Goal: Task Accomplishment & Management: Use online tool/utility

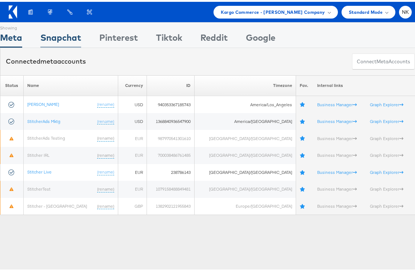
click at [67, 41] on div "Snapchat" at bounding box center [60, 37] width 41 height 16
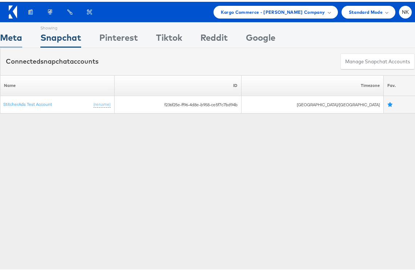
click at [17, 38] on div "Meta" at bounding box center [11, 37] width 22 height 16
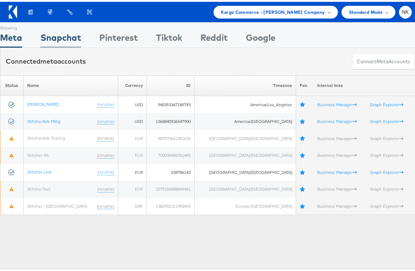
click at [47, 35] on div "Snapchat" at bounding box center [60, 37] width 41 height 16
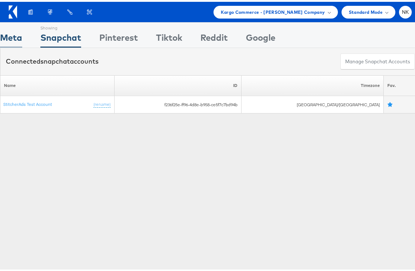
click at [19, 37] on div "Meta" at bounding box center [11, 37] width 22 height 16
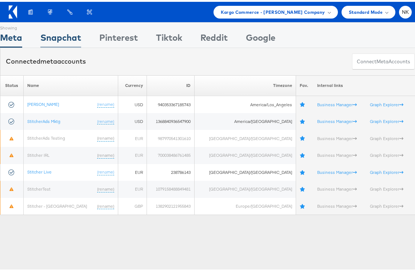
click at [71, 40] on div "Snapchat" at bounding box center [60, 37] width 41 height 16
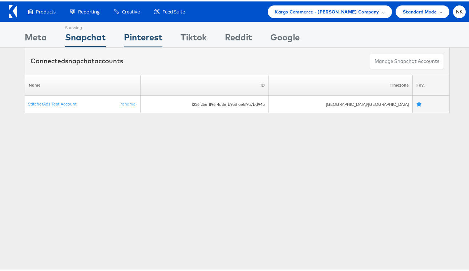
click at [132, 32] on div "Pinterest" at bounding box center [143, 37] width 39 height 16
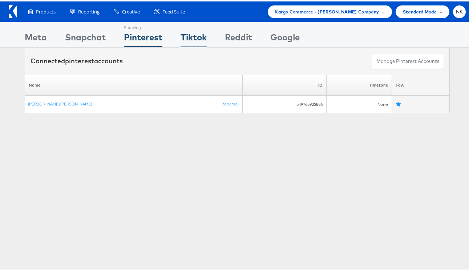
click at [190, 34] on div "Tiktok" at bounding box center [194, 37] width 26 height 16
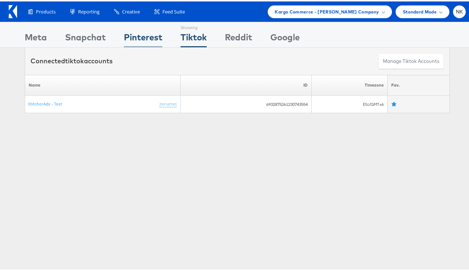
click at [150, 40] on div "Pinterest" at bounding box center [143, 37] width 39 height 16
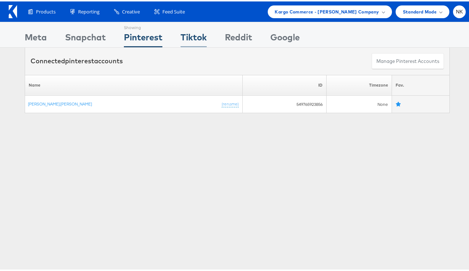
click at [184, 35] on div "Tiktok" at bounding box center [194, 37] width 26 height 16
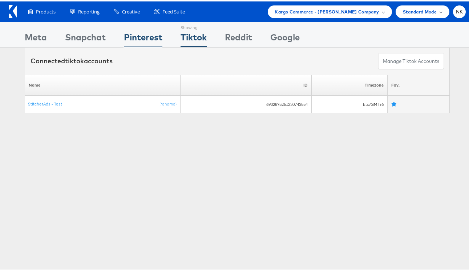
click at [149, 35] on div "Pinterest" at bounding box center [143, 37] width 39 height 16
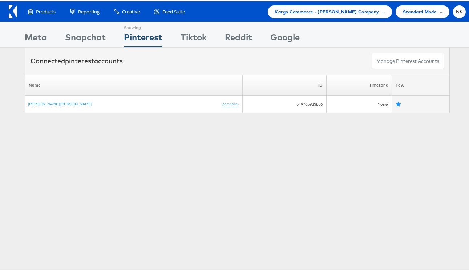
click at [325, 11] on span "Kargo Commerce - [PERSON_NAME] Company" at bounding box center [327, 11] width 104 height 8
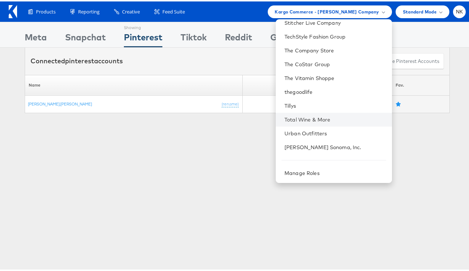
scroll to position [621, 0]
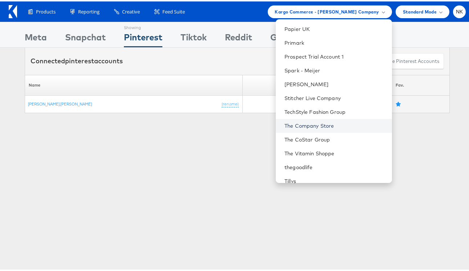
click at [319, 127] on link "The Company Store" at bounding box center [335, 124] width 101 height 7
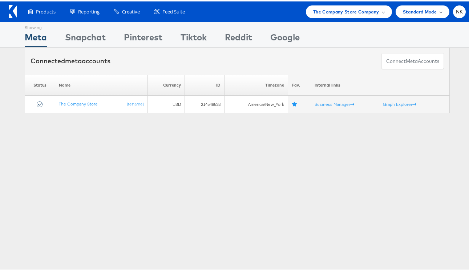
click at [210, 130] on div "Showing Meta Showing Snapchat Showing Pinterest Showing Tiktok Showing Reddit S…" at bounding box center [237, 201] width 475 height 363
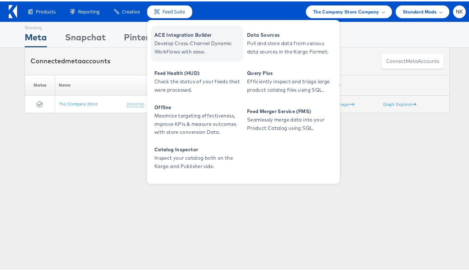
click at [181, 33] on span "ACE Integration Builder" at bounding box center [197, 33] width 87 height 8
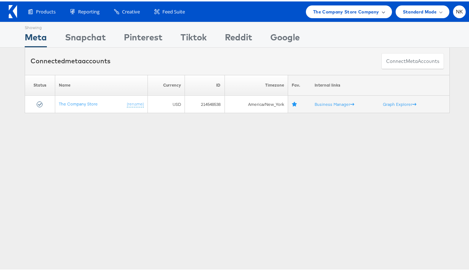
click at [313, 11] on span "The Company Store Company" at bounding box center [346, 11] width 66 height 8
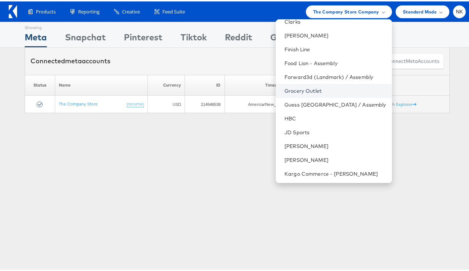
scroll to position [315, 0]
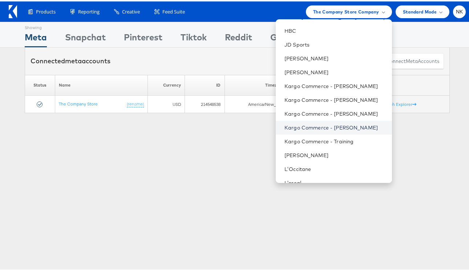
click at [320, 124] on link "Kargo Commerce - Namit Kumar" at bounding box center [335, 125] width 101 height 7
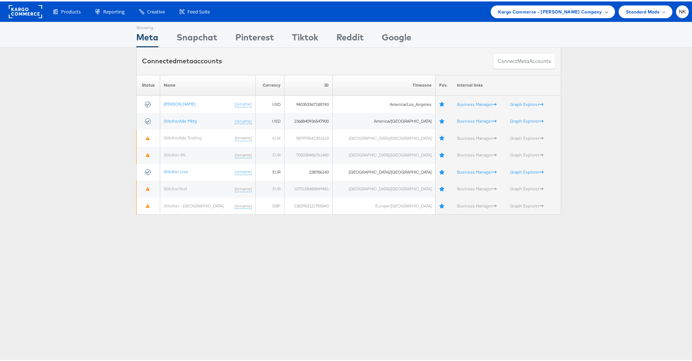
click at [469, 13] on span "Kargo Commerce - [PERSON_NAME] Company" at bounding box center [550, 11] width 104 height 8
click at [561, 17] on div "Products Product Catalogs Enhance Your Product Catalog, Map Them to Publishers,…" at bounding box center [349, 10] width 698 height 20
click at [561, 15] on div "Kargo Commerce - [PERSON_NAME] Company" at bounding box center [553, 10] width 124 height 13
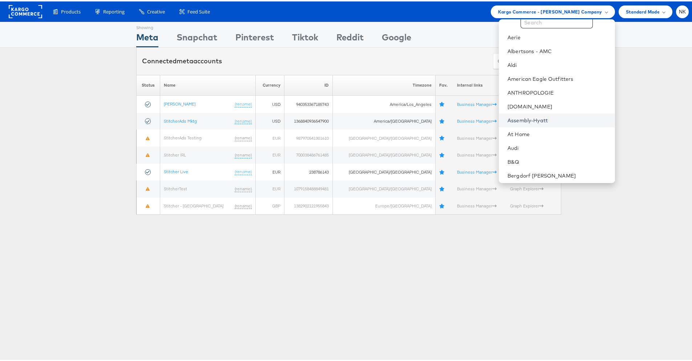
scroll to position [37, 0]
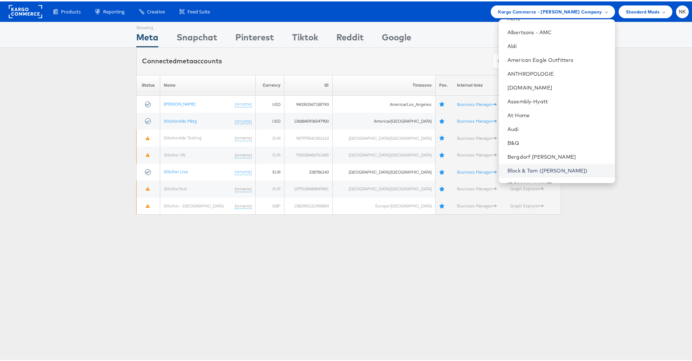
click at [547, 166] on link "Block & Tam ([PERSON_NAME])" at bounding box center [558, 168] width 101 height 7
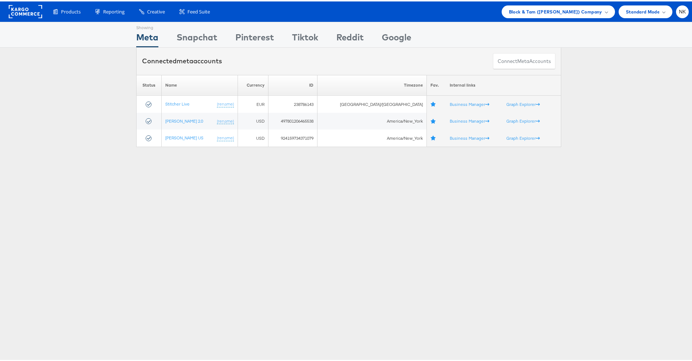
click at [49, 114] on div "Please Wait Loading Accounts .... Status Name Currency ID Timezone Fav. Interna…" at bounding box center [349, 109] width 698 height 72
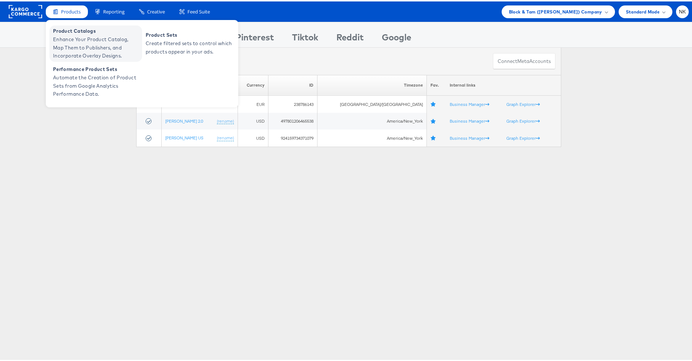
click at [61, 36] on span "Enhance Your Product Catalog, Map Them to Publishers, and Incorporate Overlay D…" at bounding box center [96, 46] width 87 height 25
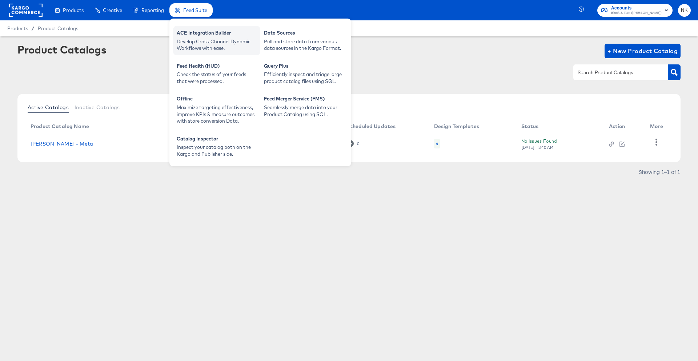
click at [191, 34] on div "ACE Integration Builder" at bounding box center [217, 33] width 80 height 9
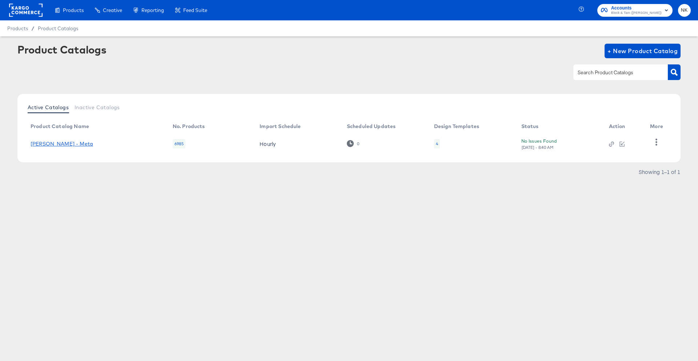
click at [80, 145] on link "Veronica Beard - Meta" at bounding box center [62, 144] width 63 height 6
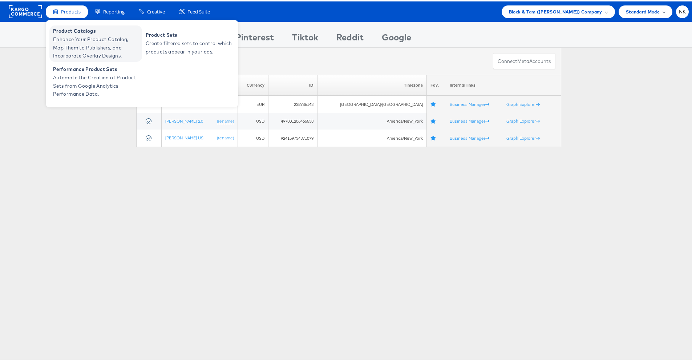
click at [78, 36] on span "Enhance Your Product Catalog, Map Them to Publishers, and Incorporate Overlay D…" at bounding box center [96, 46] width 87 height 25
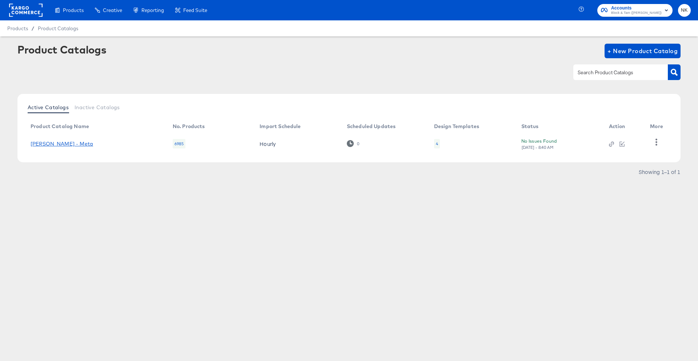
click at [76, 146] on link "[PERSON_NAME] - Meta" at bounding box center [62, 144] width 63 height 6
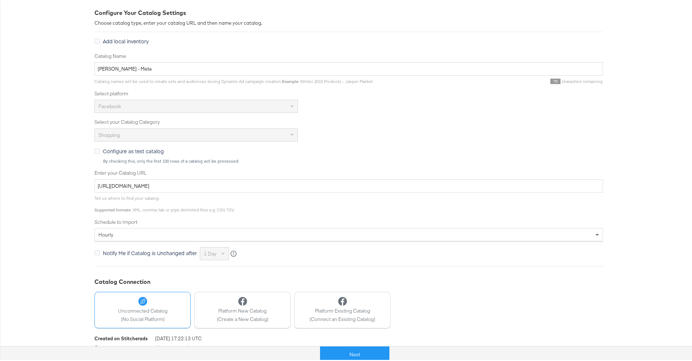
scroll to position [123, 0]
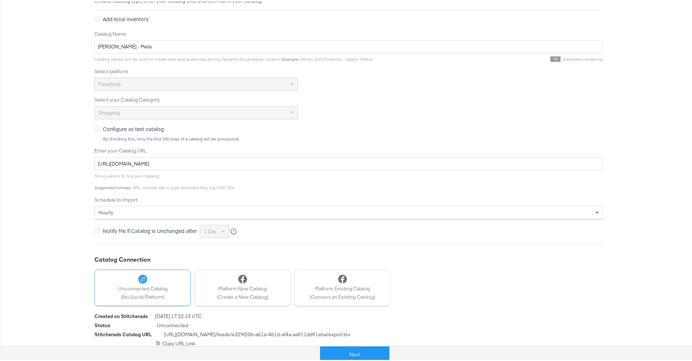
click at [196, 209] on div "hourly" at bounding box center [349, 211] width 508 height 12
click at [328, 353] on button "Next" at bounding box center [347, 353] width 69 height 16
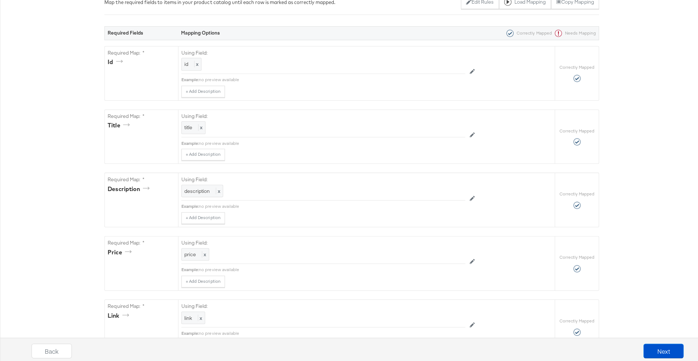
scroll to position [0, 0]
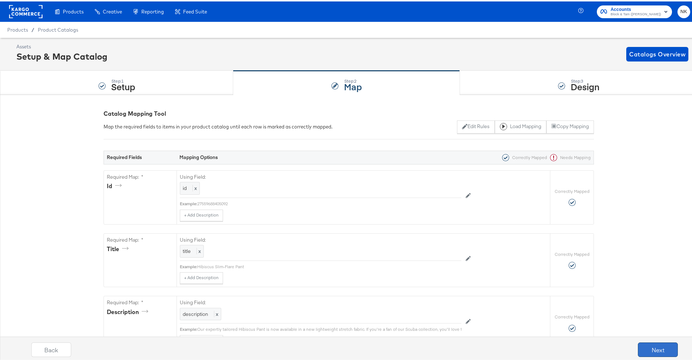
click at [652, 347] on button "Next" at bounding box center [658, 348] width 40 height 15
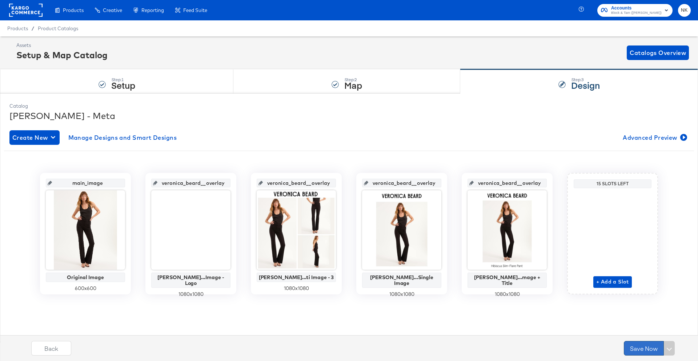
click at [639, 348] on button "Save Now" at bounding box center [644, 348] width 40 height 15
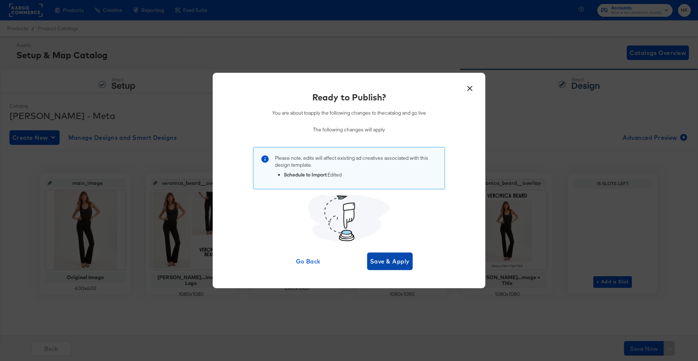
click at [399, 259] on span "Save & Apply" at bounding box center [390, 261] width 40 height 10
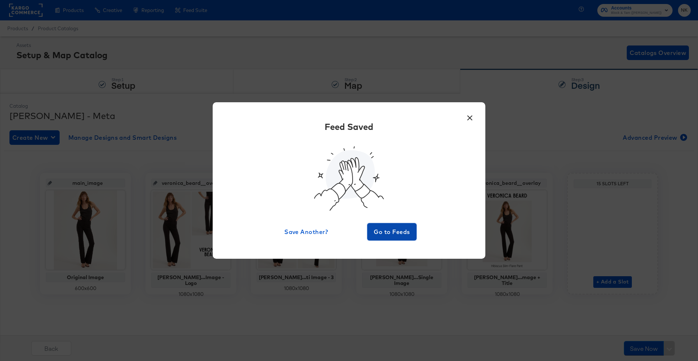
click at [386, 226] on span "Go to Feeds" at bounding box center [392, 231] width 44 height 10
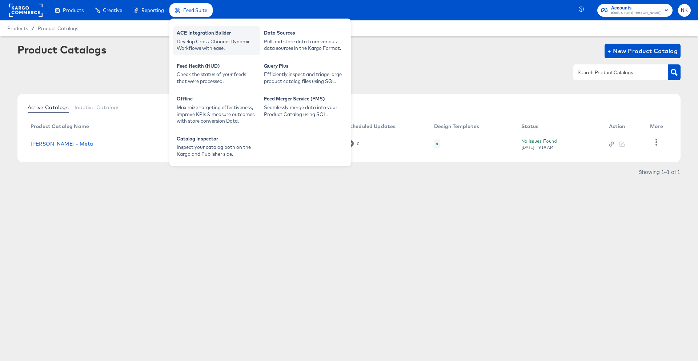
click at [201, 39] on div "Develop Cross-Channel Dynamic Workflows with ease." at bounding box center [217, 44] width 80 height 13
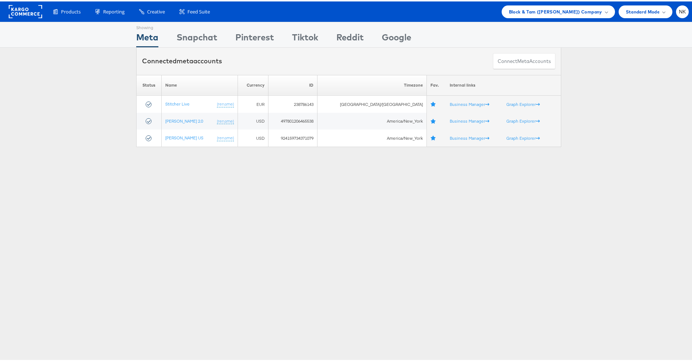
click at [386, 221] on div "Showing Meta Showing Snapchat Showing Pinterest Showing Tiktok Showing Reddit S…" at bounding box center [349, 201] width 698 height 363
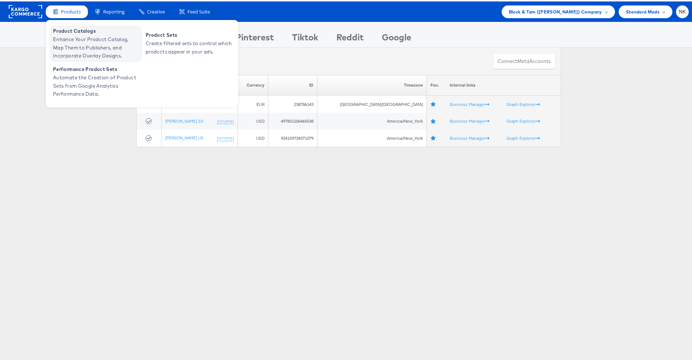
click at [75, 26] on span "Product Catalogs" at bounding box center [96, 29] width 87 height 8
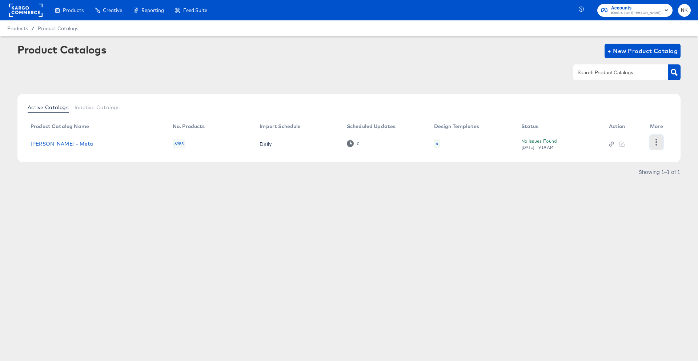
click at [660, 140] on button "button" at bounding box center [656, 142] width 13 height 15
click at [636, 144] on div "HUD Checks (Internal)" at bounding box center [626, 142] width 73 height 12
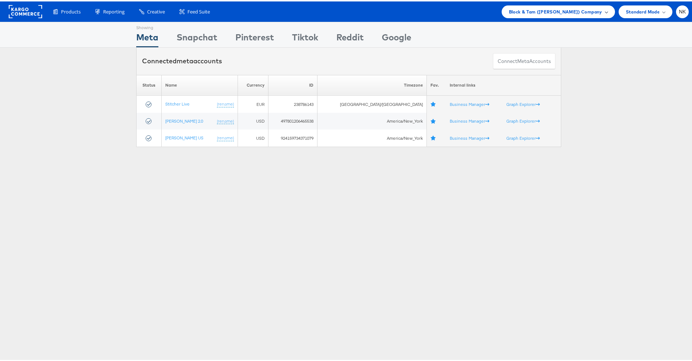
click at [555, 12] on span "Block & Tam ([PERSON_NAME]) Company" at bounding box center [555, 11] width 93 height 8
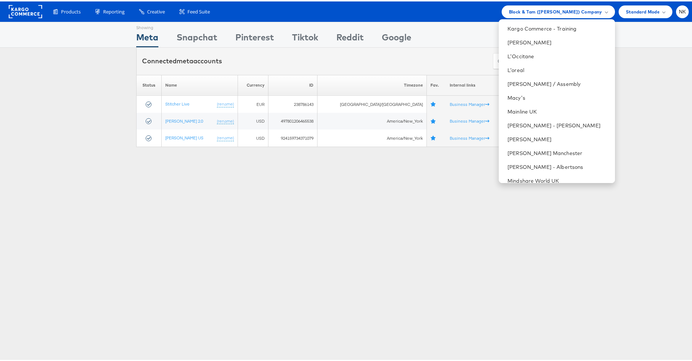
scroll to position [417, 0]
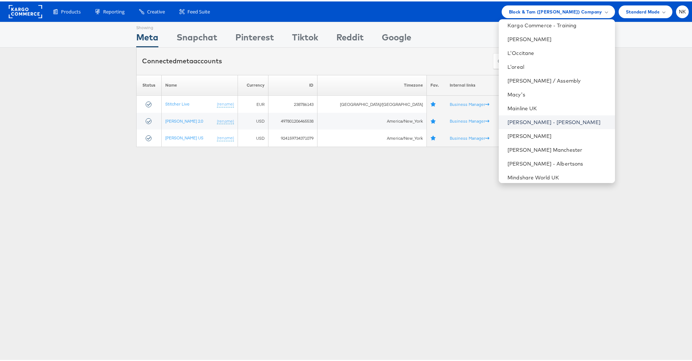
click at [539, 120] on link "[PERSON_NAME] - [PERSON_NAME]" at bounding box center [558, 120] width 101 height 7
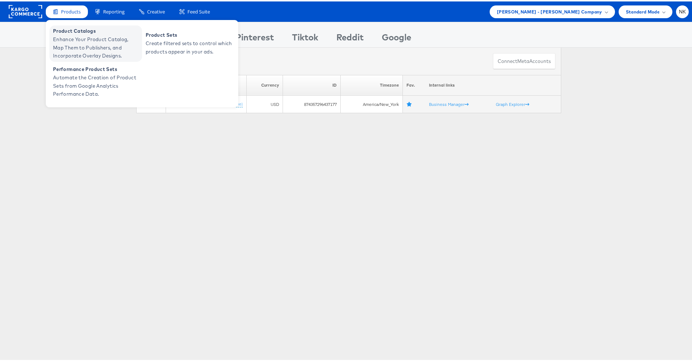
click at [83, 33] on span "Product Catalogs" at bounding box center [96, 29] width 87 height 8
click at [76, 40] on span "Enhance Your Product Catalog, Map Them to Publishers, and Incorporate Overlay D…" at bounding box center [96, 46] width 87 height 25
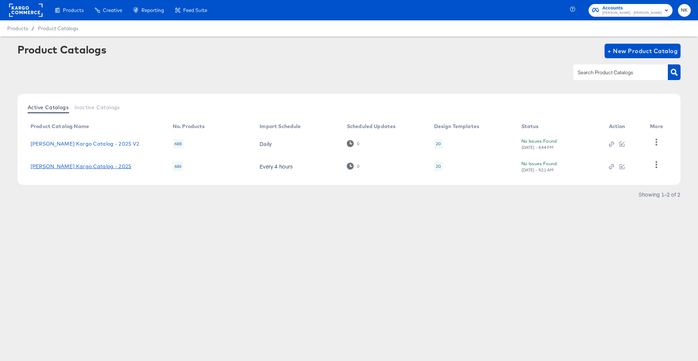
click at [113, 165] on link "[PERSON_NAME] Kargo Catalog - 2025" at bounding box center [81, 166] width 101 height 6
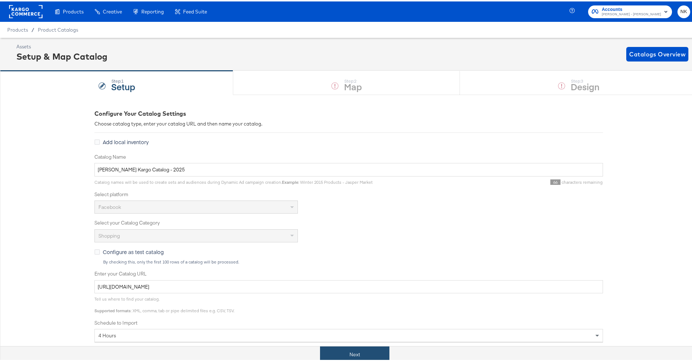
click at [358, 351] on button "Next" at bounding box center [354, 353] width 69 height 16
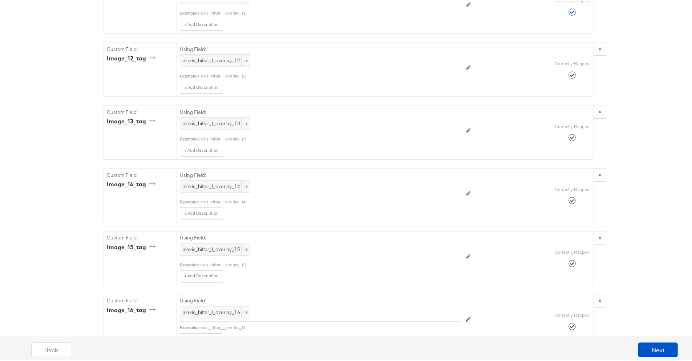
scroll to position [1546, 0]
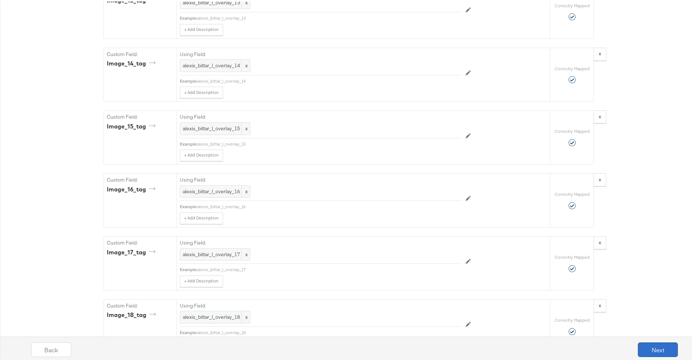
click at [642, 342] on button "Next" at bounding box center [658, 348] width 40 height 15
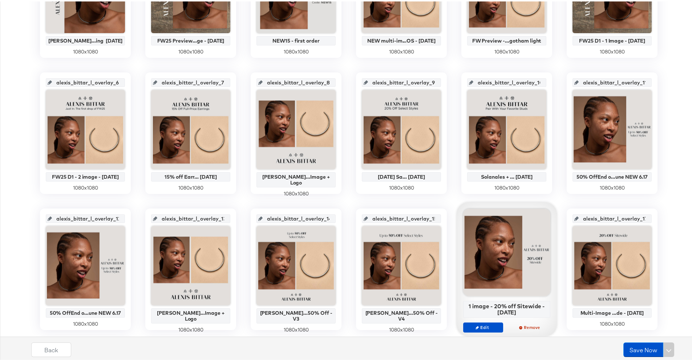
scroll to position [310, 0]
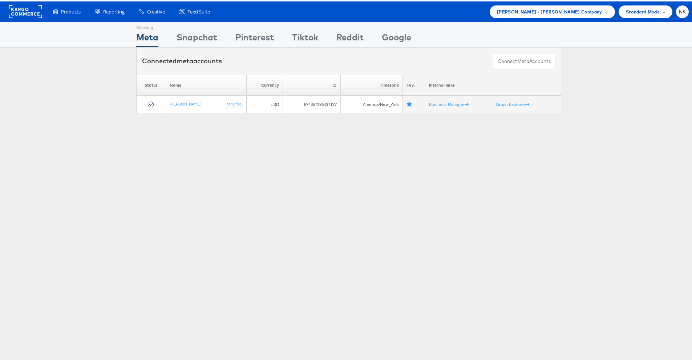
click at [540, 12] on span "Mason - Alexis Bittar Company" at bounding box center [549, 11] width 105 height 8
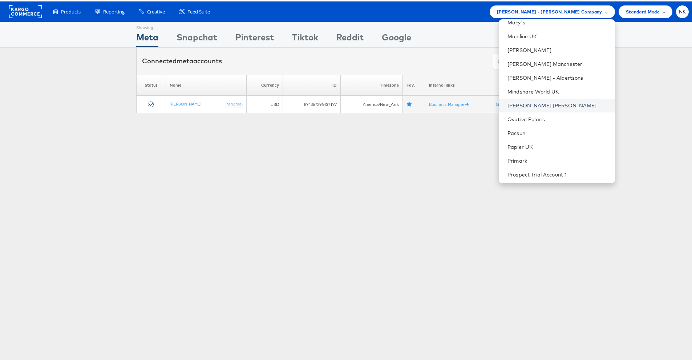
scroll to position [525, 0]
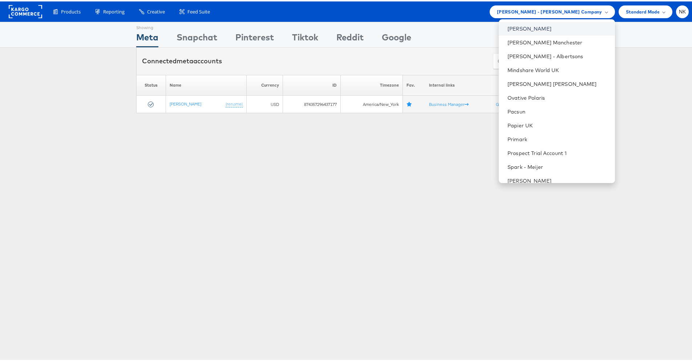
click at [555, 29] on link "[PERSON_NAME]" at bounding box center [558, 27] width 101 height 7
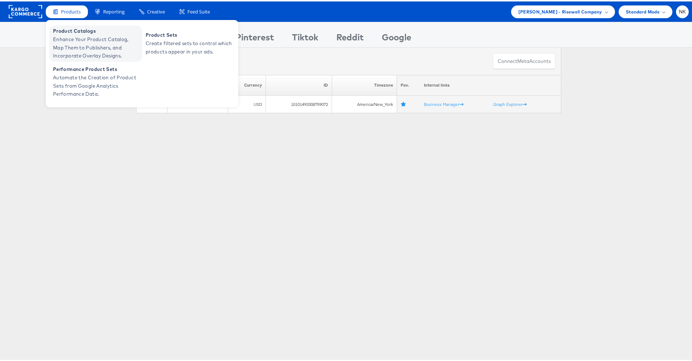
click at [72, 37] on span "Enhance Your Product Catalog, Map Them to Publishers, and Incorporate Overlay D…" at bounding box center [96, 46] width 87 height 25
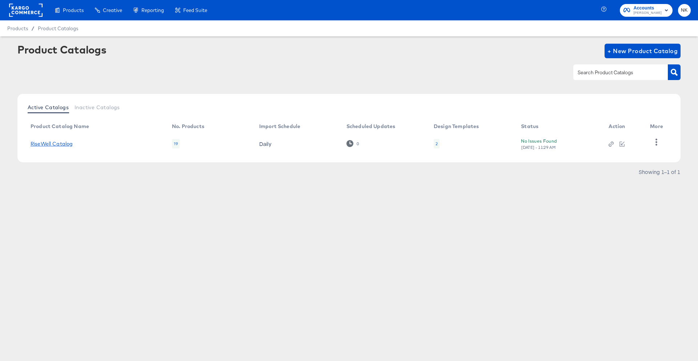
click at [65, 143] on link "RiseWell Catalog" at bounding box center [52, 144] width 42 height 6
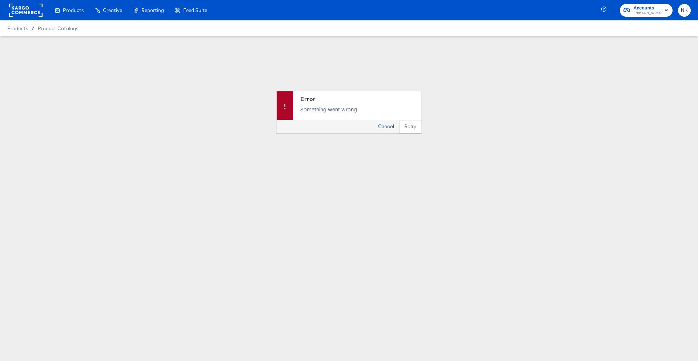
click at [379, 128] on button "Cancel" at bounding box center [386, 126] width 26 height 13
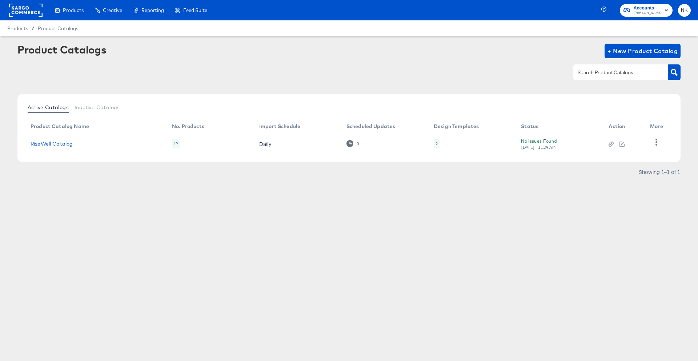
click at [63, 144] on link "RiseWell Catalog" at bounding box center [52, 144] width 42 height 6
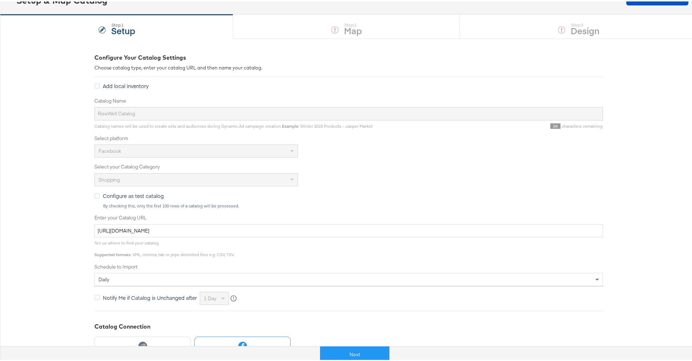
scroll to position [150, 0]
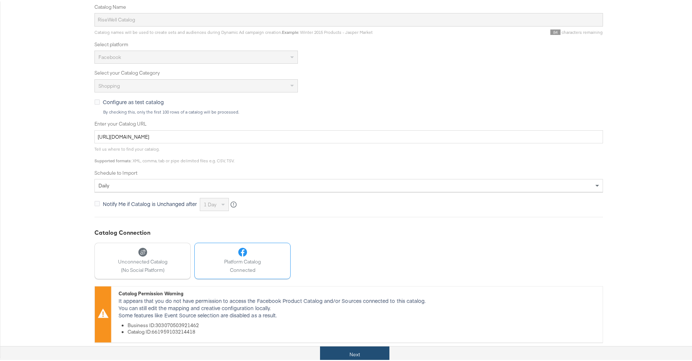
click at [331, 349] on button "Next" at bounding box center [354, 353] width 69 height 16
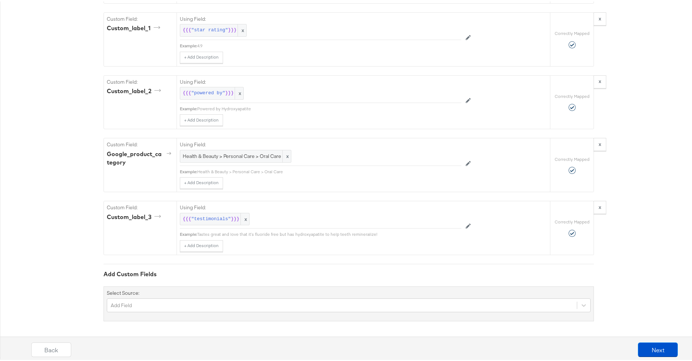
scroll to position [849, 0]
click at [666, 349] on button "Next" at bounding box center [658, 348] width 40 height 15
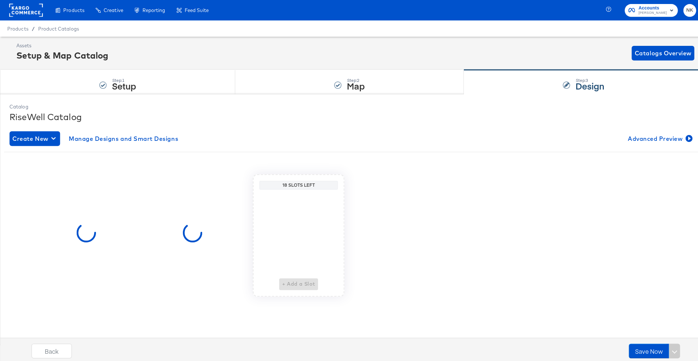
scroll to position [0, 0]
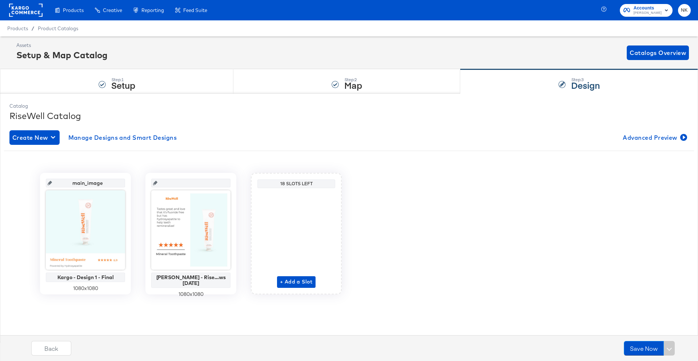
click at [27, 12] on rect at bounding box center [25, 10] width 33 height 13
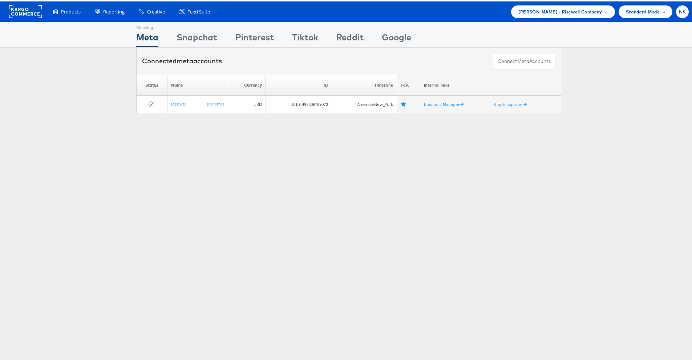
click at [571, 11] on span "Mason - Risewell Company" at bounding box center [561, 11] width 84 height 8
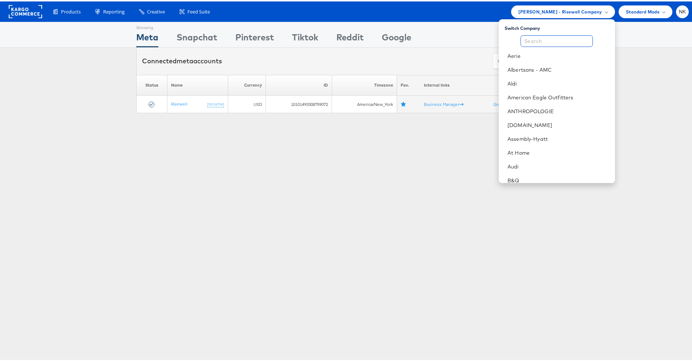
click at [542, 42] on input "text" at bounding box center [557, 40] width 72 height 12
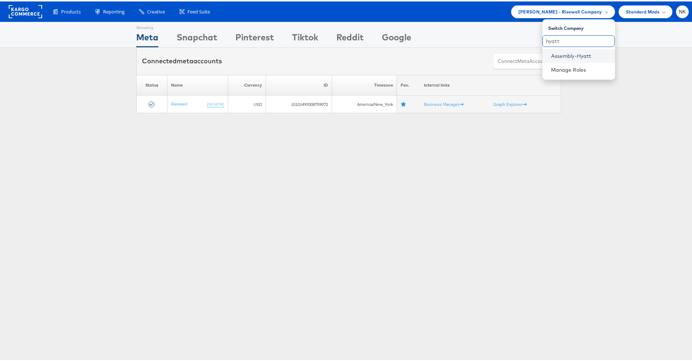
type input "hyatt"
click at [551, 52] on link "Assembly-Hyatt" at bounding box center [580, 54] width 58 height 7
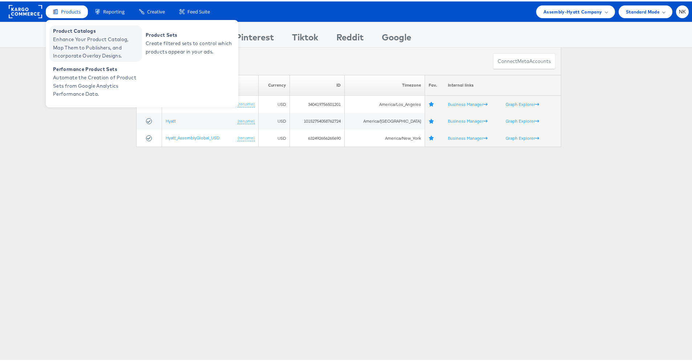
click at [75, 35] on span "Enhance Your Product Catalog, Map Them to Publishers, and Incorporate Overlay D…" at bounding box center [96, 46] width 87 height 25
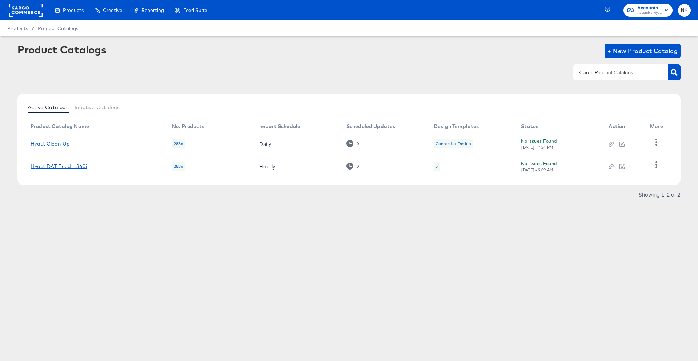
click at [68, 168] on link "Hyatt DAT Feed - 360i" at bounding box center [59, 166] width 56 height 6
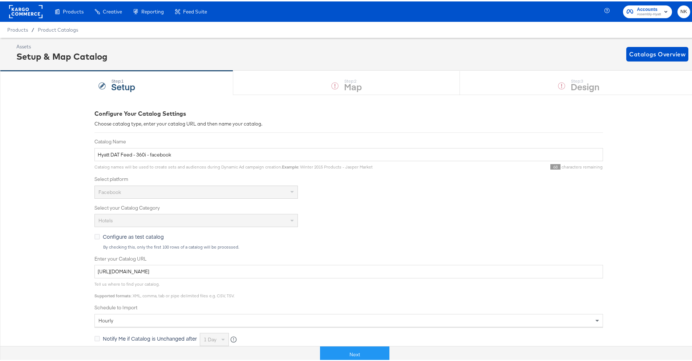
scroll to position [112, 0]
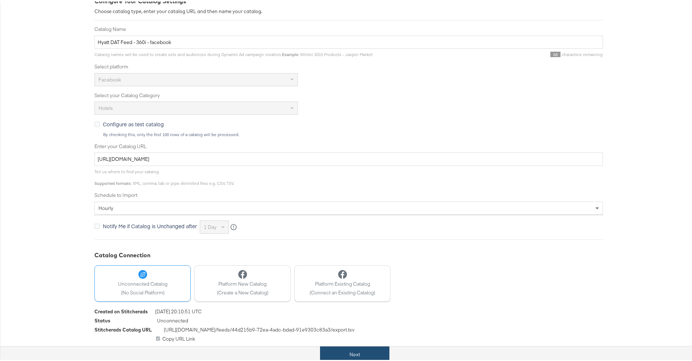
click at [331, 347] on button "Next" at bounding box center [354, 353] width 69 height 16
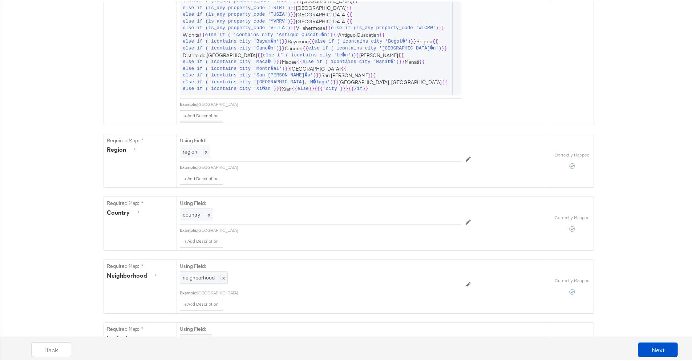
scroll to position [2263, 0]
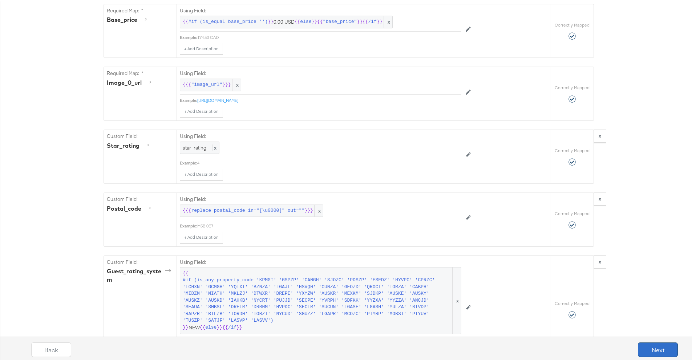
click at [645, 344] on button "Next" at bounding box center [658, 348] width 40 height 15
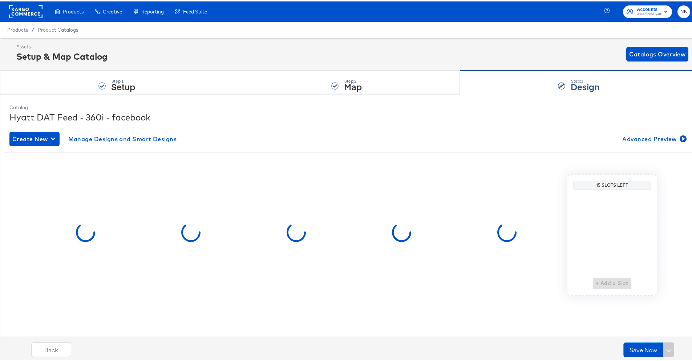
scroll to position [0, 0]
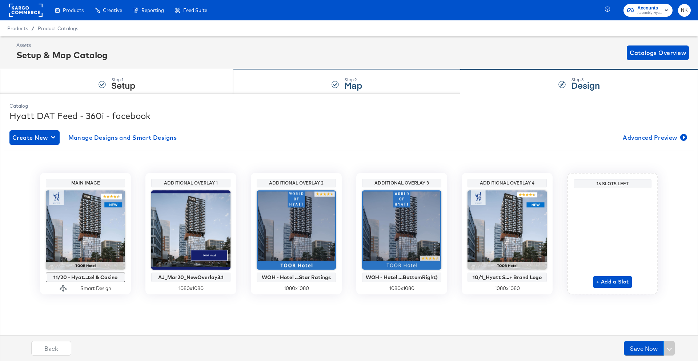
click at [350, 80] on strong "Map" at bounding box center [353, 85] width 18 height 12
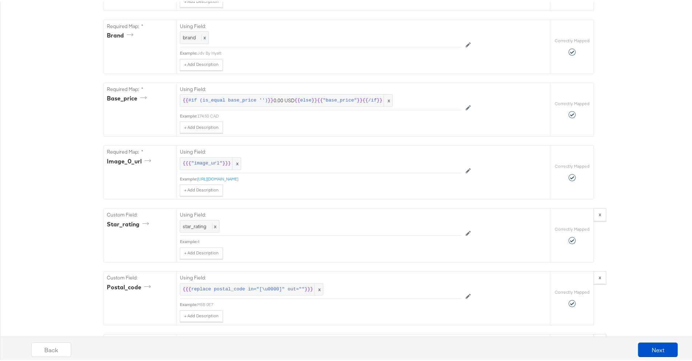
scroll to position [2263, 0]
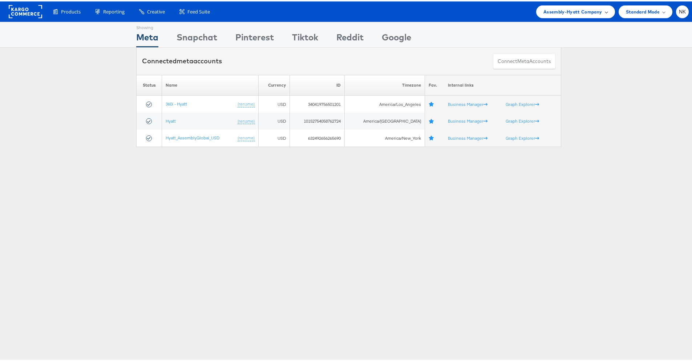
click at [566, 13] on span "Assembly-Hyatt Company" at bounding box center [573, 11] width 59 height 8
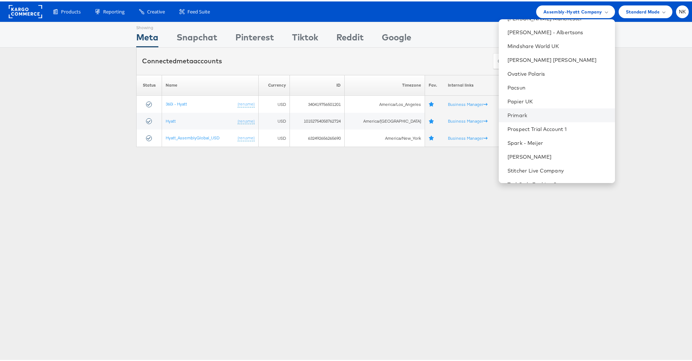
scroll to position [687, 0]
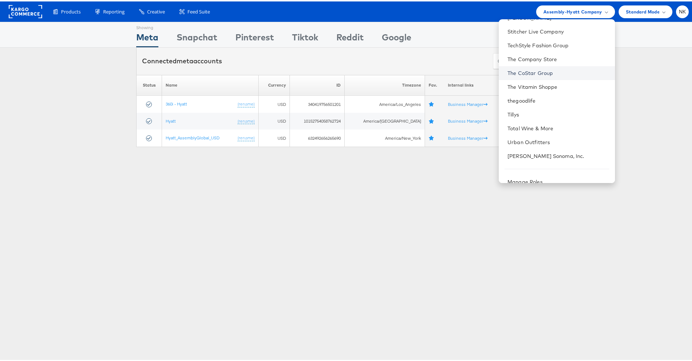
click at [551, 70] on link "The CoStar Group" at bounding box center [558, 71] width 101 height 7
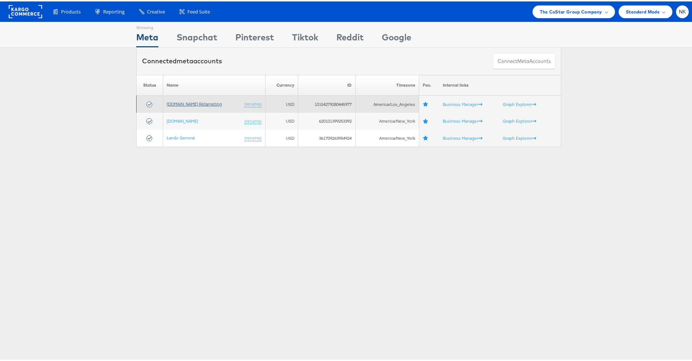
click at [211, 103] on link "[DOMAIN_NAME] Retargeting" at bounding box center [194, 102] width 55 height 5
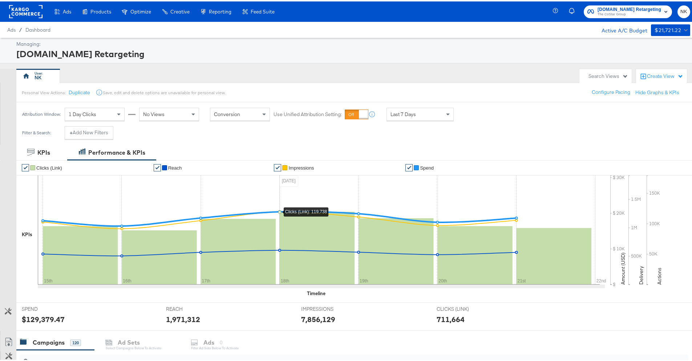
scroll to position [218, 0]
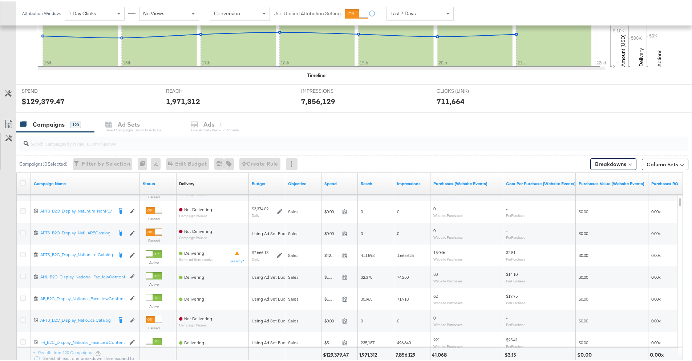
click at [128, 138] on input "search" at bounding box center [328, 139] width 599 height 14
paste input "120204946815720614"
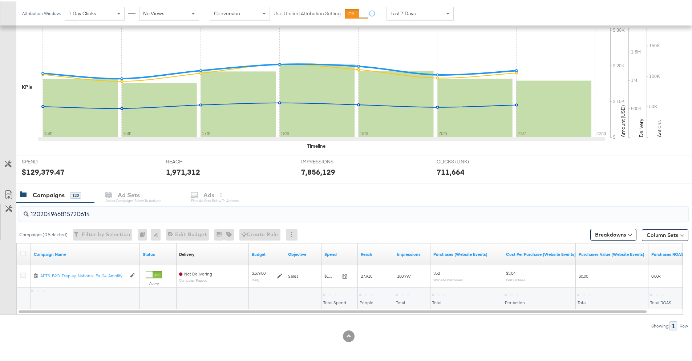
scroll to position [147, 0]
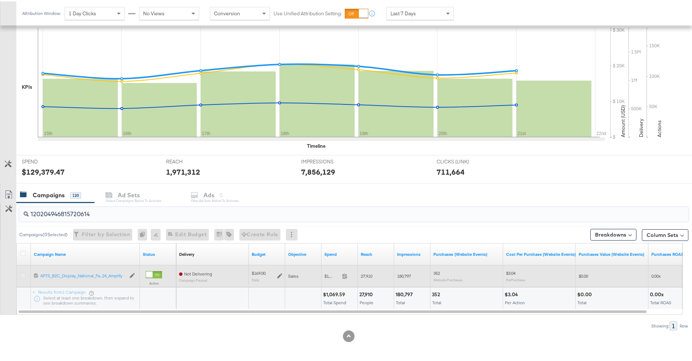
type input "120204946815720614"
click at [24, 274] on icon at bounding box center [22, 273] width 5 height 5
click at [0, 0] on input "checkbox" at bounding box center [0, 0] width 0 height 0
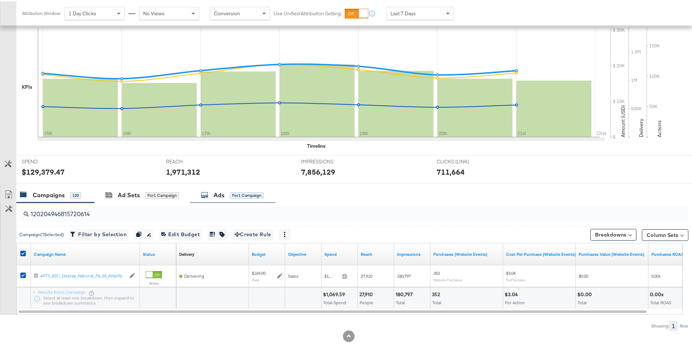
click at [214, 197] on div "Ads" at bounding box center [219, 193] width 11 height 8
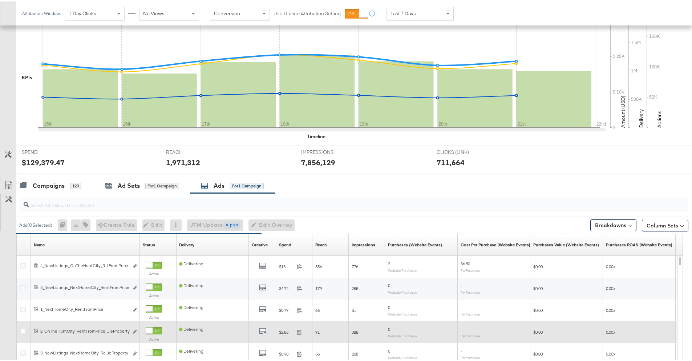
scroll to position [278, 0]
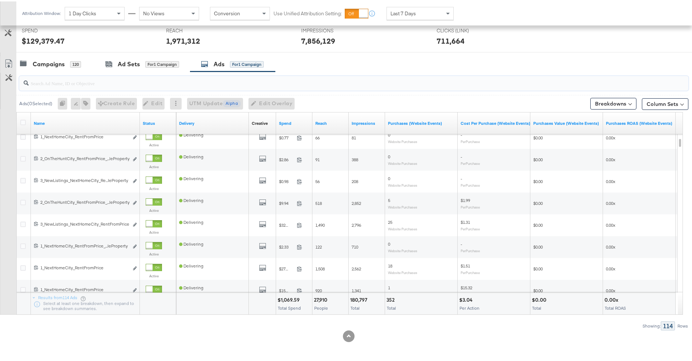
click at [128, 79] on input "search" at bounding box center [328, 79] width 599 height 14
paste input "120227803287200614"
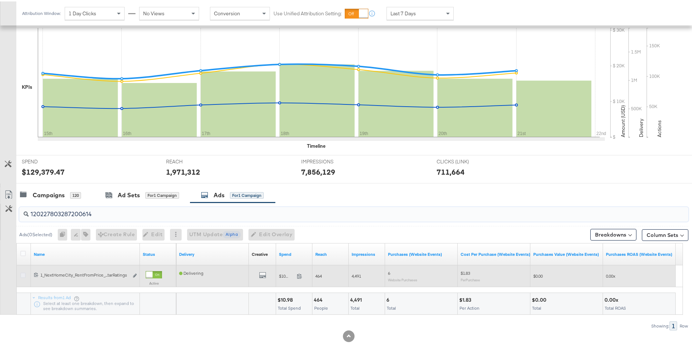
type input "120227803287200614"
click at [24, 274] on icon at bounding box center [22, 273] width 5 height 5
click at [0, 0] on input "checkbox" at bounding box center [0, 0] width 0 height 0
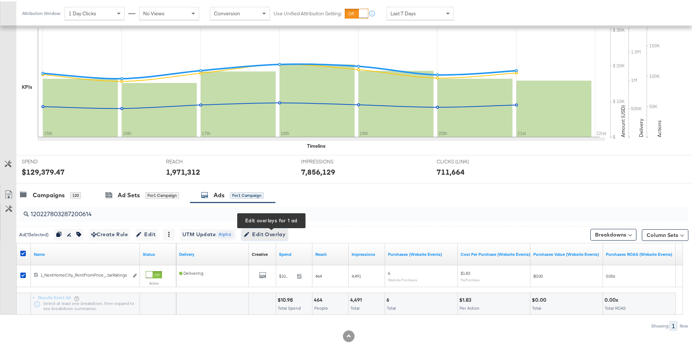
click at [261, 232] on span "Edit Overlay Edit overlays for 1 ad" at bounding box center [265, 232] width 42 height 9
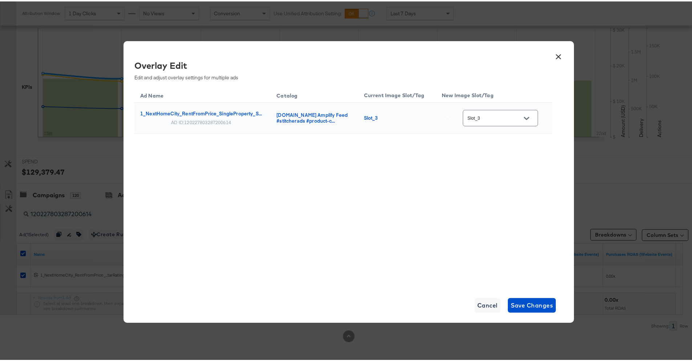
click at [525, 119] on icon "Open" at bounding box center [526, 116] width 5 height 5
click at [556, 58] on button "×" at bounding box center [558, 53] width 13 height 13
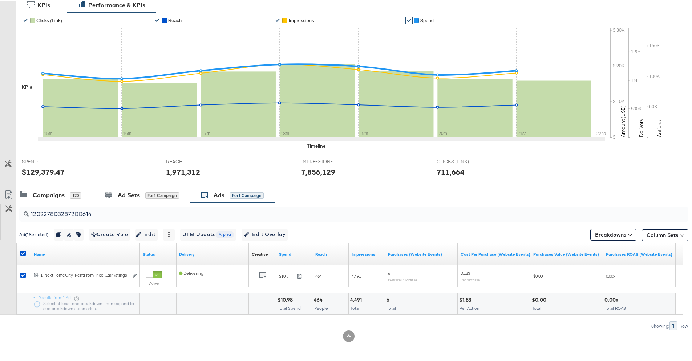
scroll to position [0, 0]
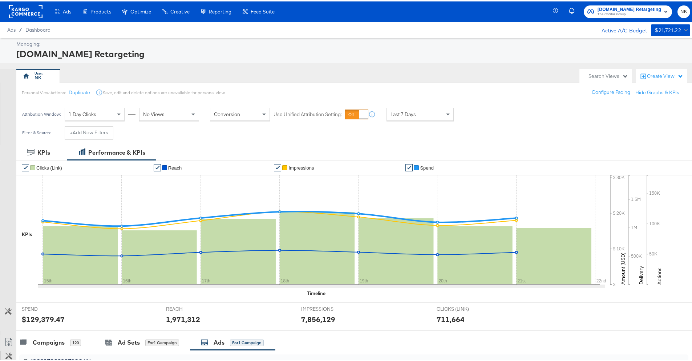
click at [31, 11] on rect at bounding box center [25, 10] width 33 height 13
